Goal: Use online tool/utility

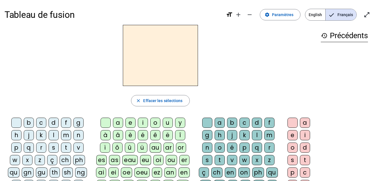
click at [51, 124] on div "d" at bounding box center [54, 123] width 10 height 10
click at [168, 122] on div "u" at bounding box center [168, 123] width 10 height 10
click at [66, 146] on div "t" at bounding box center [66, 147] width 10 height 10
click at [119, 122] on div "a" at bounding box center [118, 123] width 10 height 10
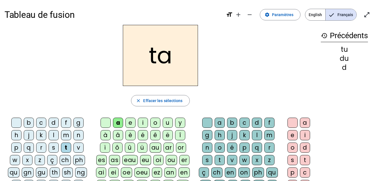
click at [129, 122] on div "e" at bounding box center [130, 123] width 10 height 10
click at [55, 127] on div "d" at bounding box center [54, 123] width 10 height 10
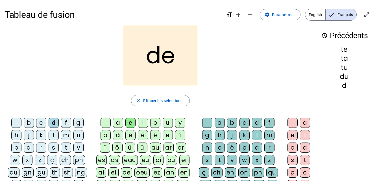
click at [28, 137] on div "j" at bounding box center [29, 135] width 10 height 10
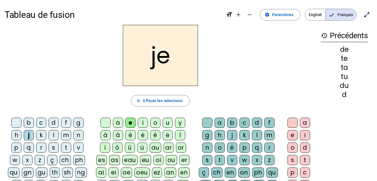
click at [63, 137] on div "m" at bounding box center [66, 135] width 10 height 10
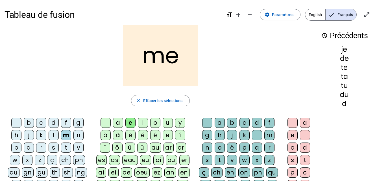
click at [118, 122] on div "a" at bounding box center [118, 123] width 10 height 10
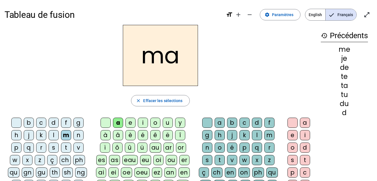
click at [259, 134] on div "l" at bounding box center [257, 135] width 10 height 10
